Goal: Task Accomplishment & Management: Use online tool/utility

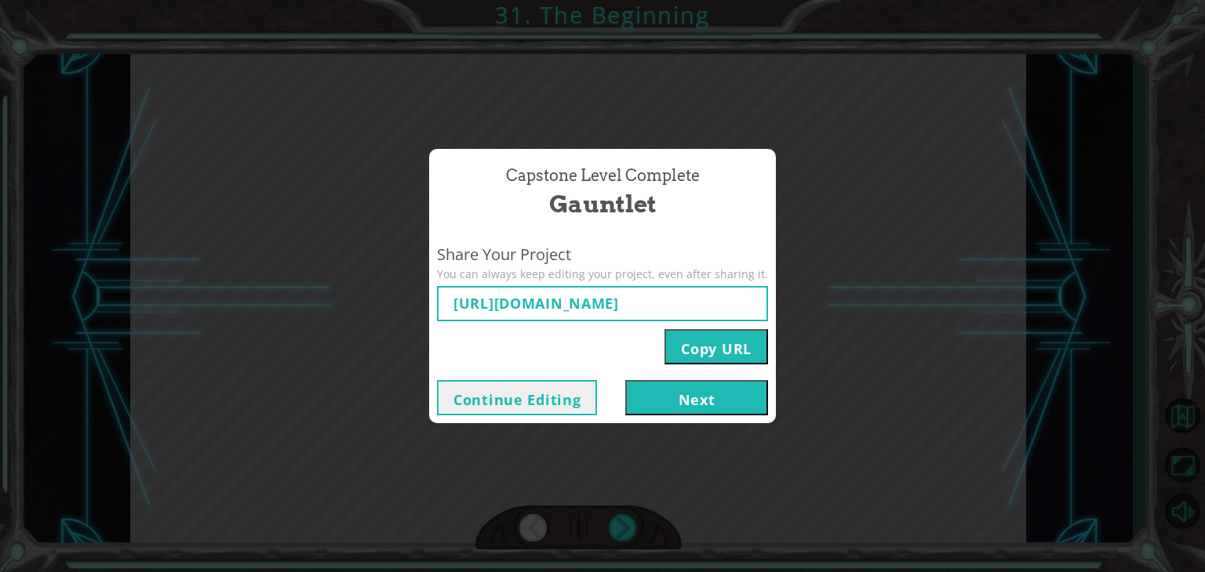
click at [575, 402] on button "Continue Editing" at bounding box center [517, 397] width 160 height 35
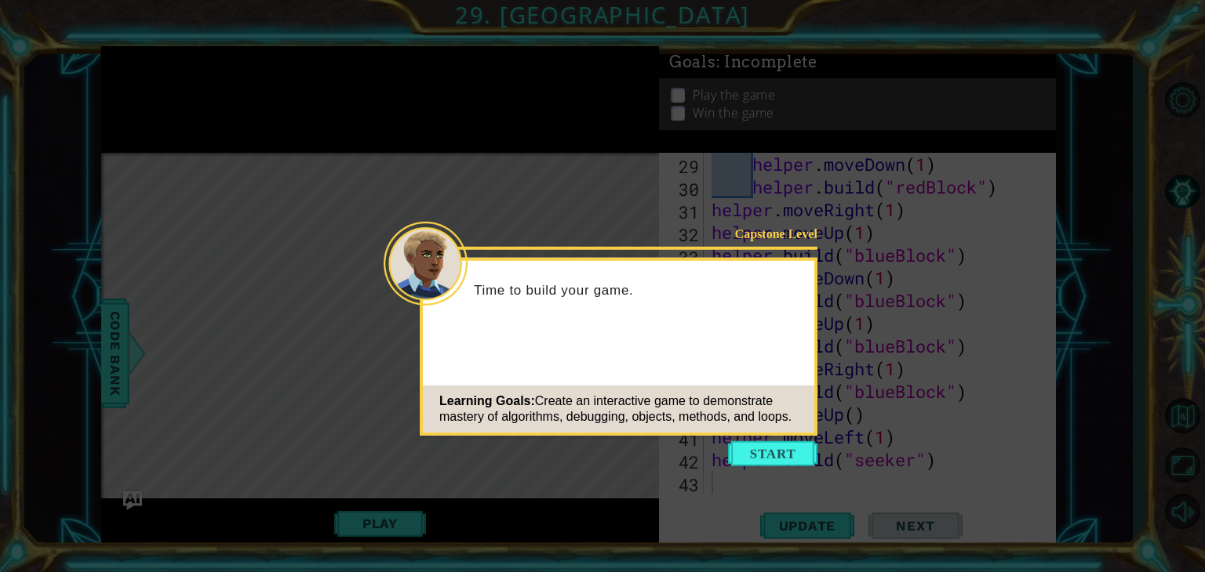
scroll to position [705, 0]
